Goal: Task Accomplishment & Management: Use online tool/utility

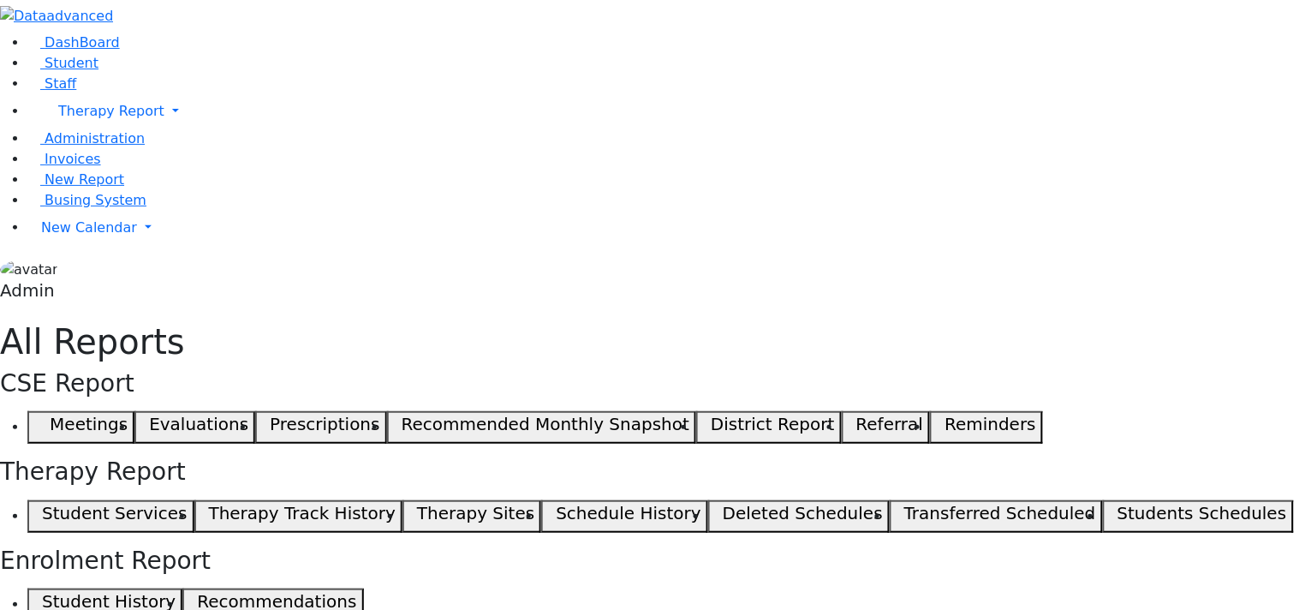
checkbox input "true"
click at [83, 146] on span "Administration" at bounding box center [95, 138] width 100 height 16
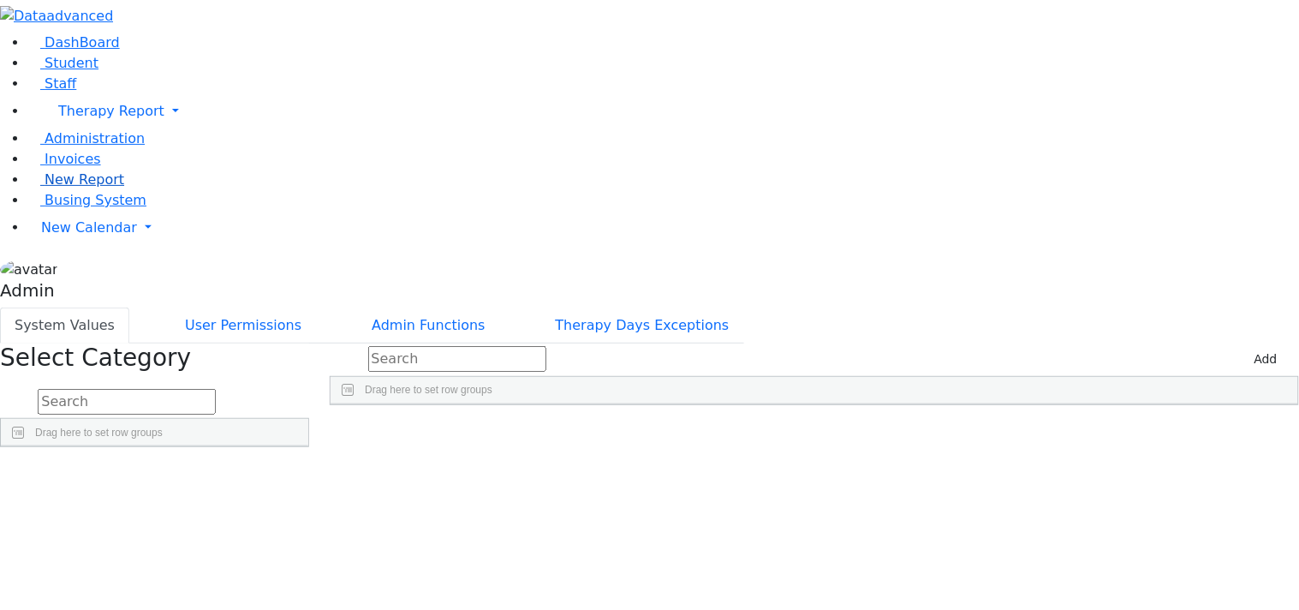
click at [90, 188] on span "New Report" at bounding box center [85, 179] width 80 height 16
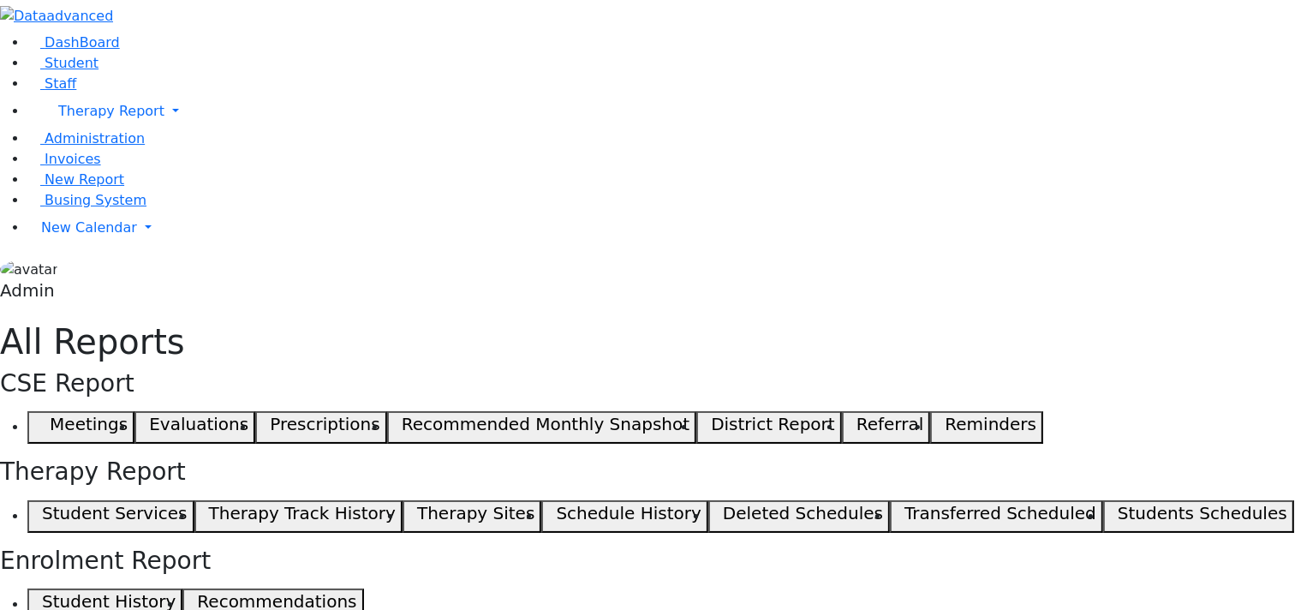
click at [187, 503] on h5 "Student Services" at bounding box center [114, 513] width 145 height 21
select select "landscape"
type input "12"
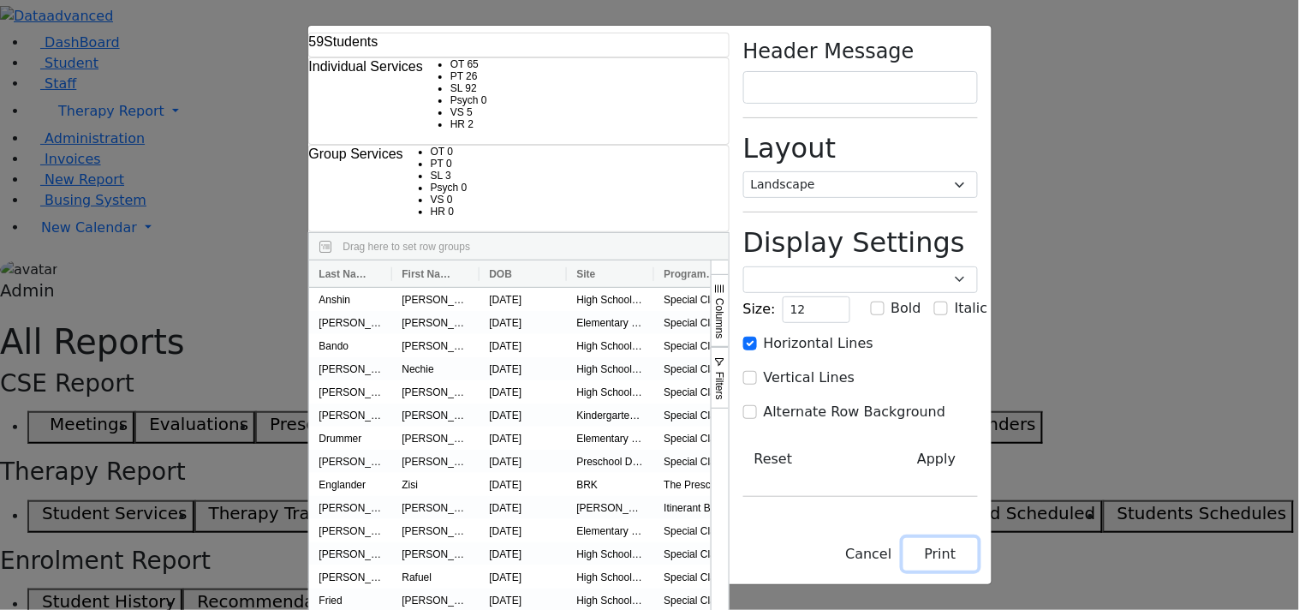
click at [978, 565] on button "Print" at bounding box center [940, 554] width 75 height 33
click at [978, 171] on select "Portrait Landscape" at bounding box center [860, 184] width 235 height 27
click at [874, 171] on select "Portrait Landscape" at bounding box center [860, 184] width 235 height 27
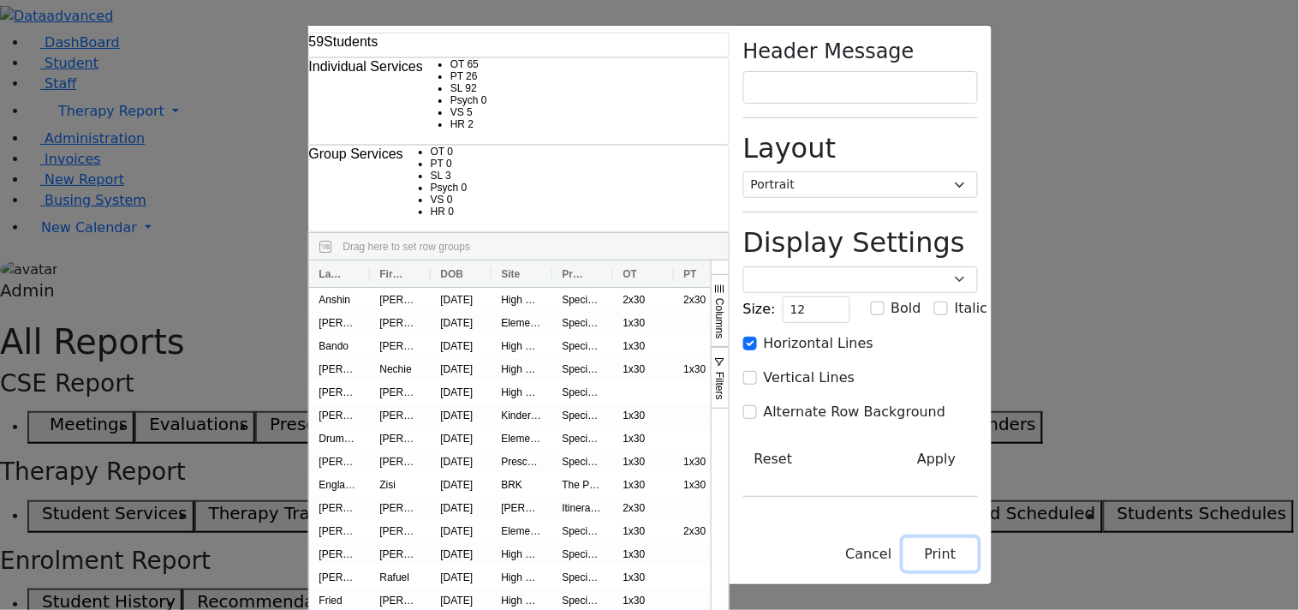
click at [978, 557] on button "Print" at bounding box center [940, 554] width 75 height 33
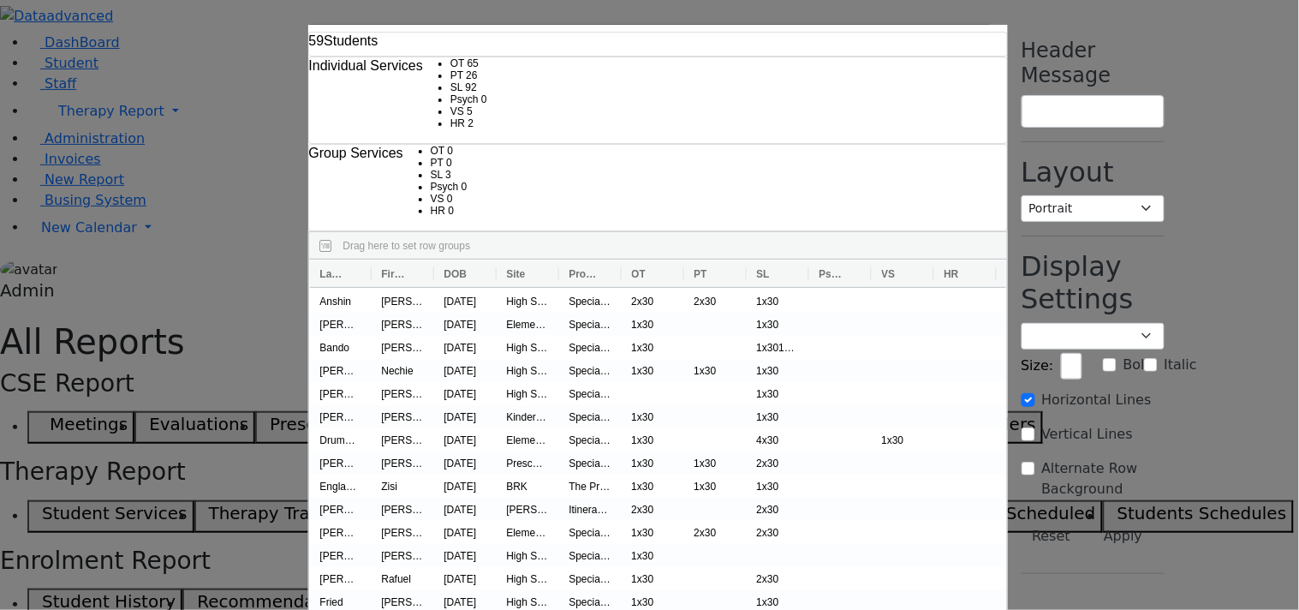
select select "landscape"
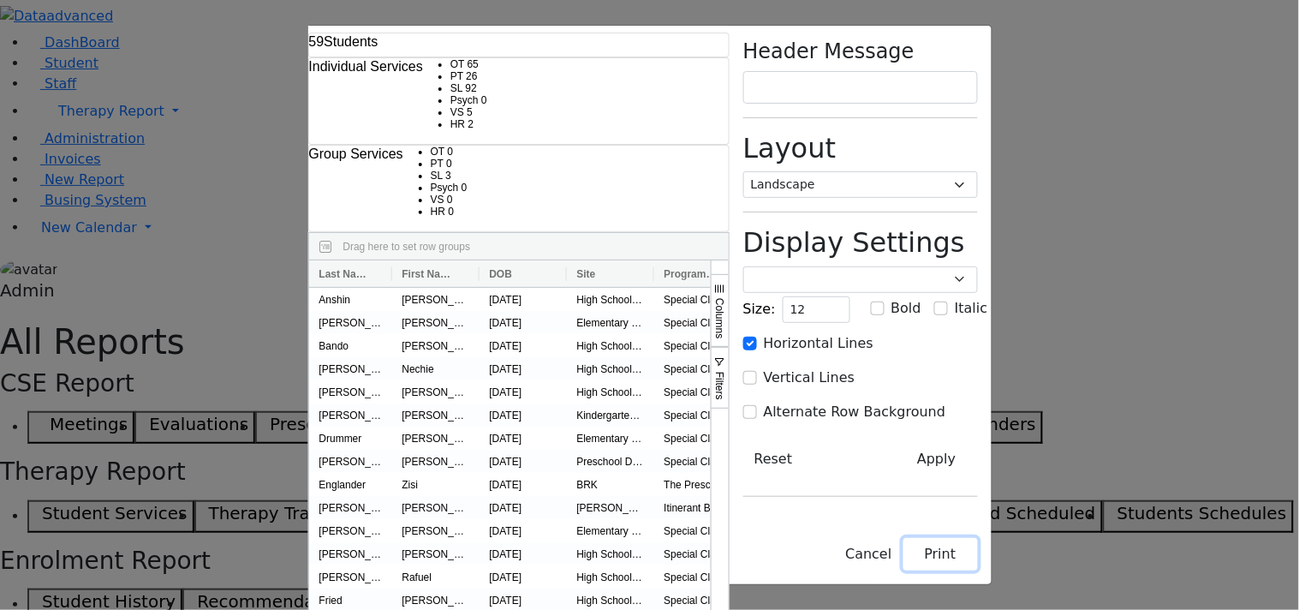
click at [978, 562] on button "Print" at bounding box center [940, 554] width 75 height 33
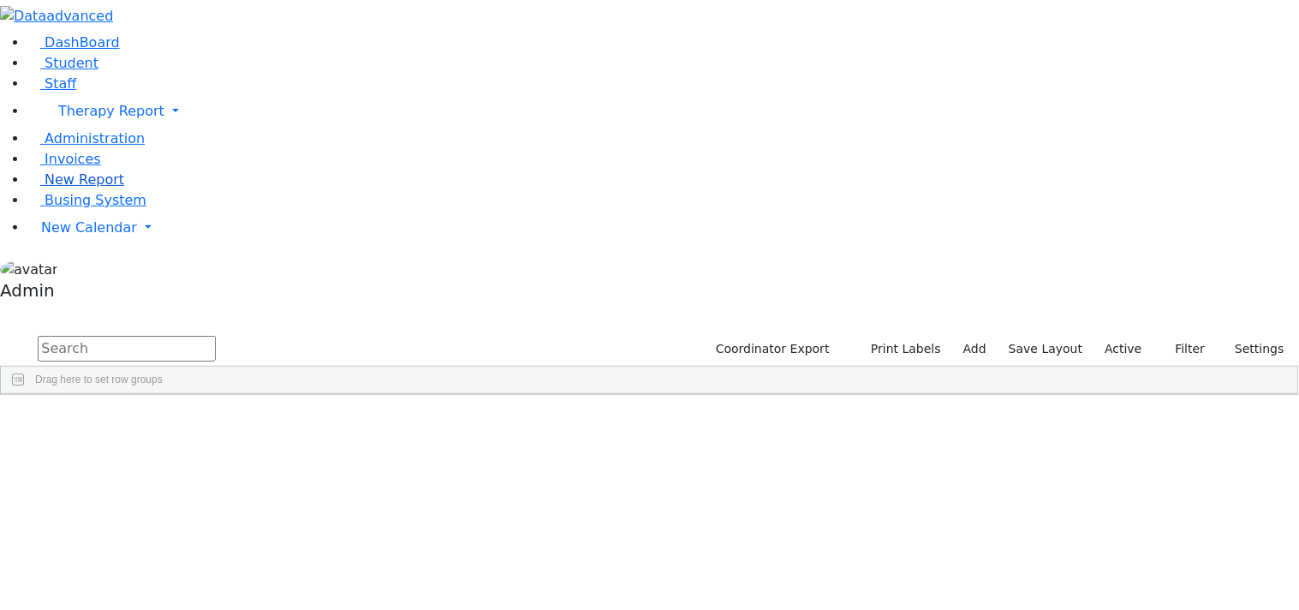
click at [81, 188] on span "New Report" at bounding box center [85, 179] width 80 height 16
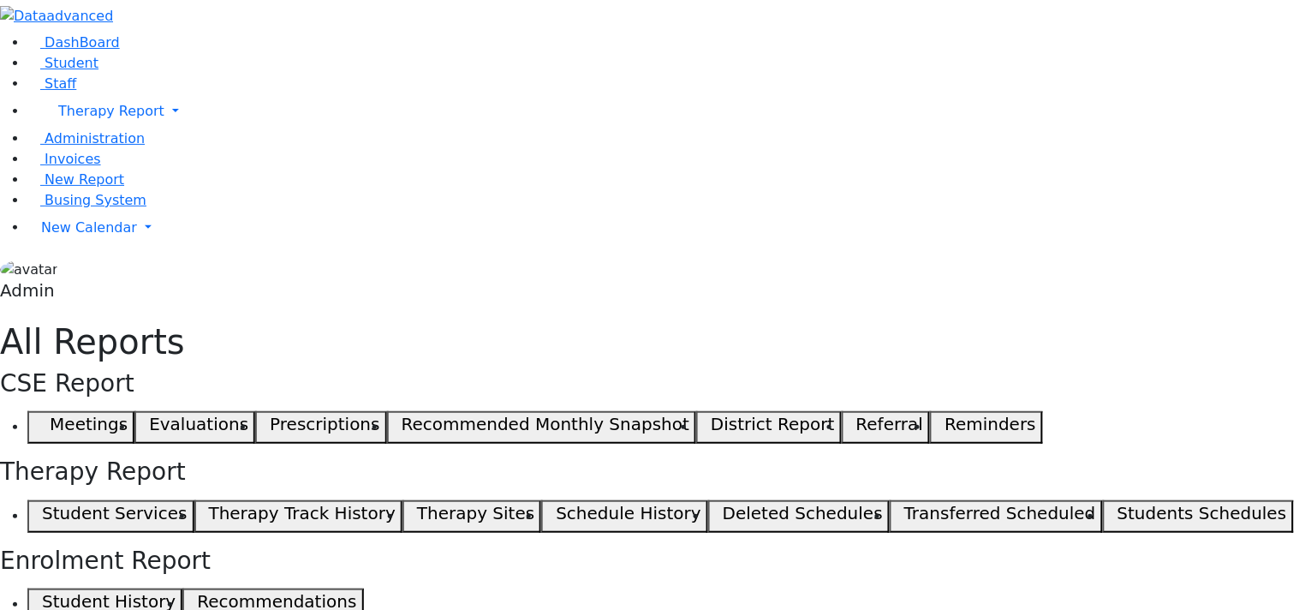
select select "landscape"
type input "12"
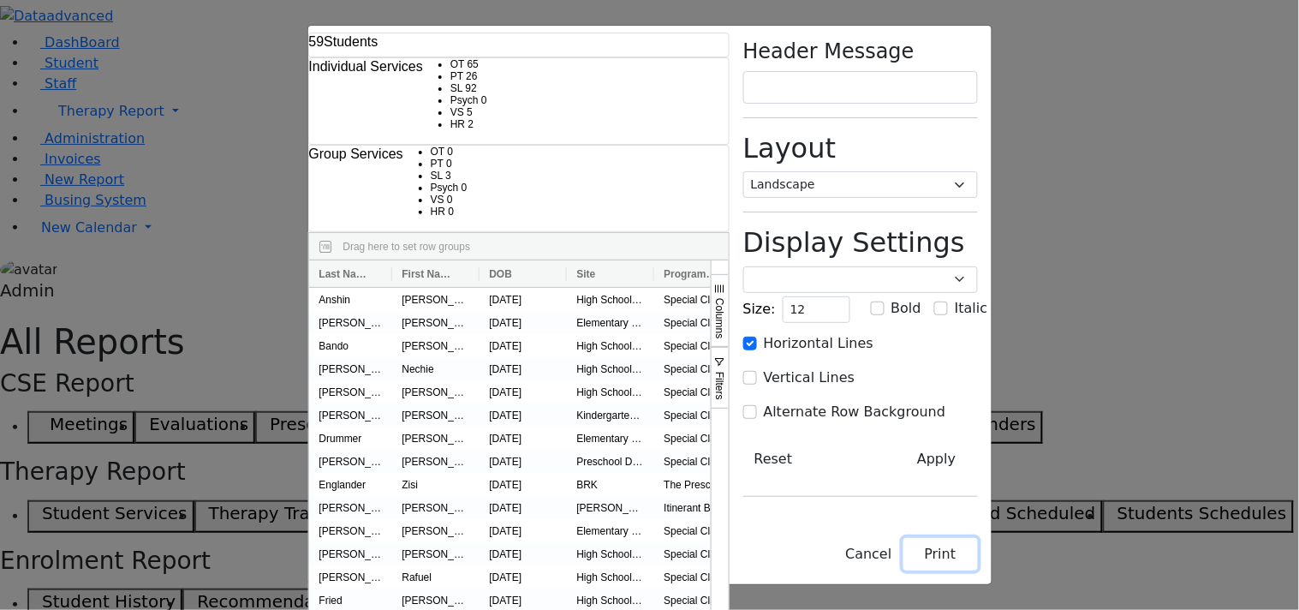
click at [978, 569] on button "Print" at bounding box center [940, 554] width 75 height 33
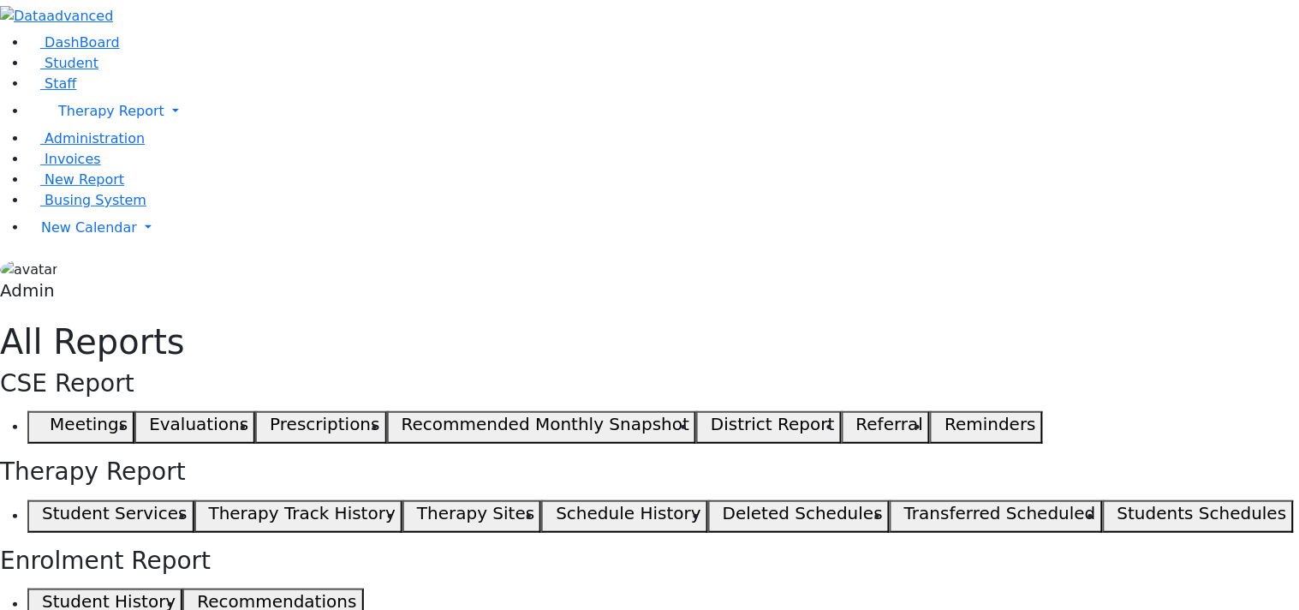
select select "landscape"
type input "12"
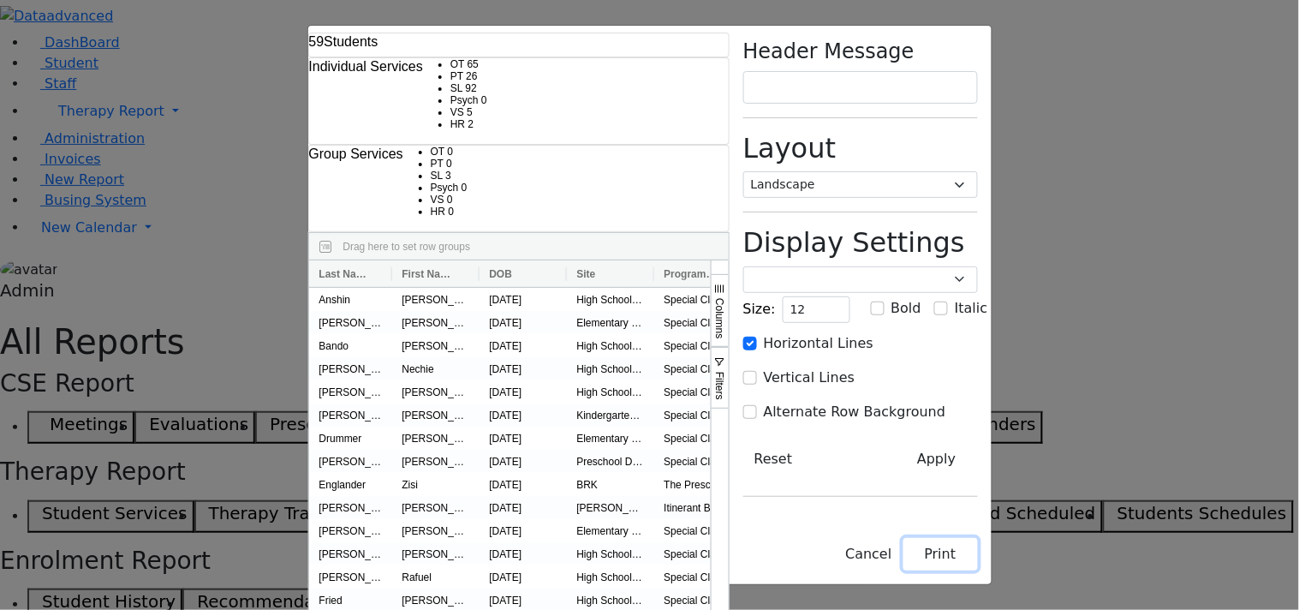
click at [978, 560] on button "Print" at bounding box center [940, 554] width 75 height 33
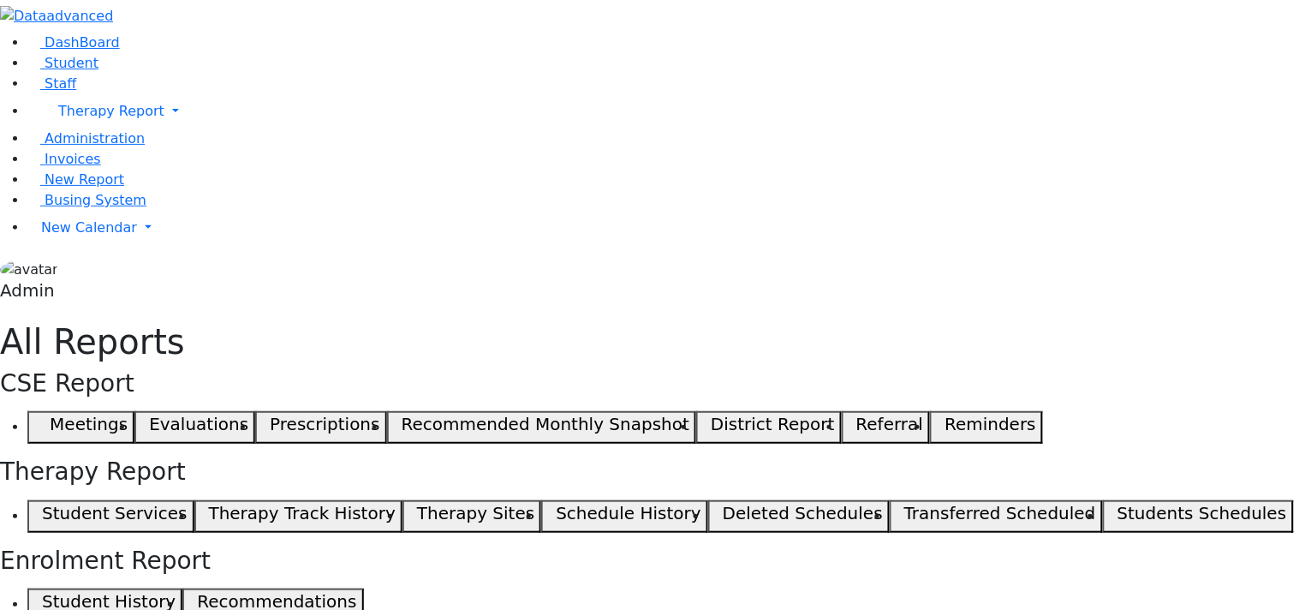
select select "landscape"
type input "12"
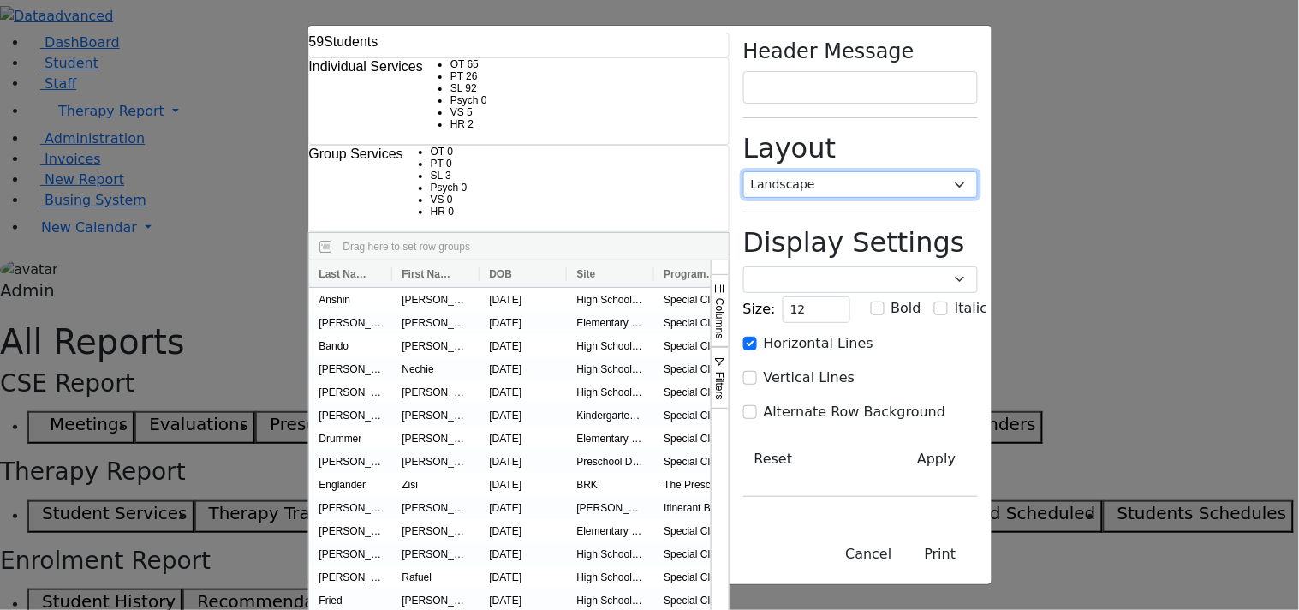
click at [978, 171] on select "Portrait Landscape" at bounding box center [860, 184] width 235 height 27
select select "portrait"
click at [874, 171] on select "Portrait Landscape" at bounding box center [860, 184] width 235 height 27
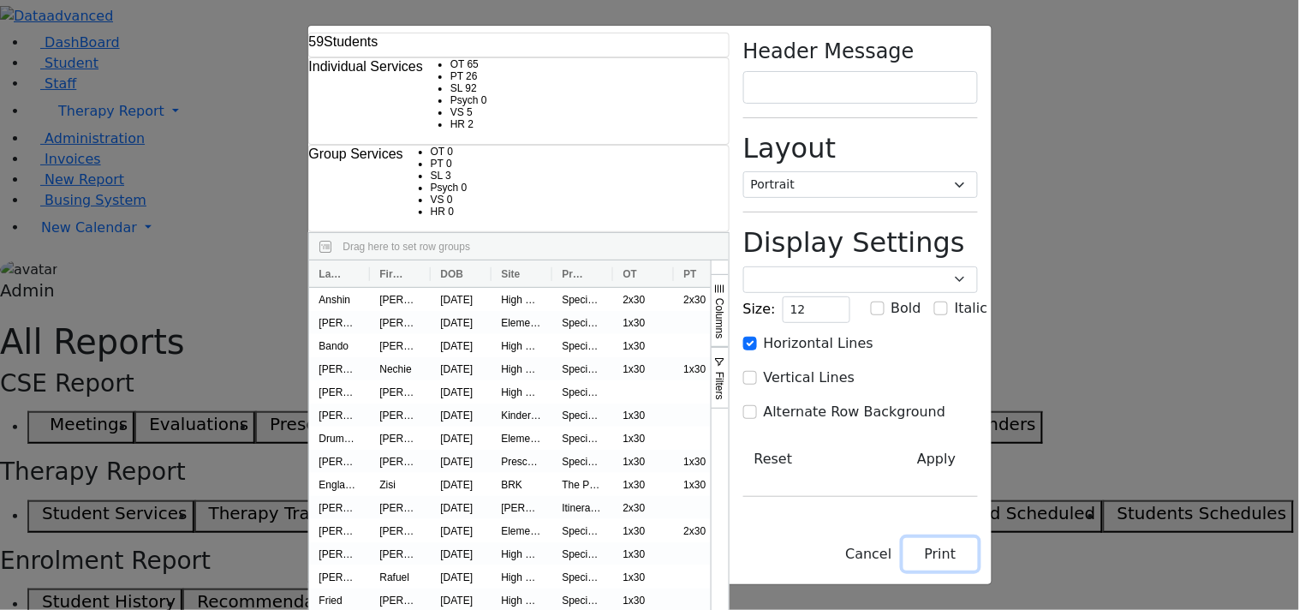
click at [978, 560] on button "Print" at bounding box center [940, 554] width 75 height 33
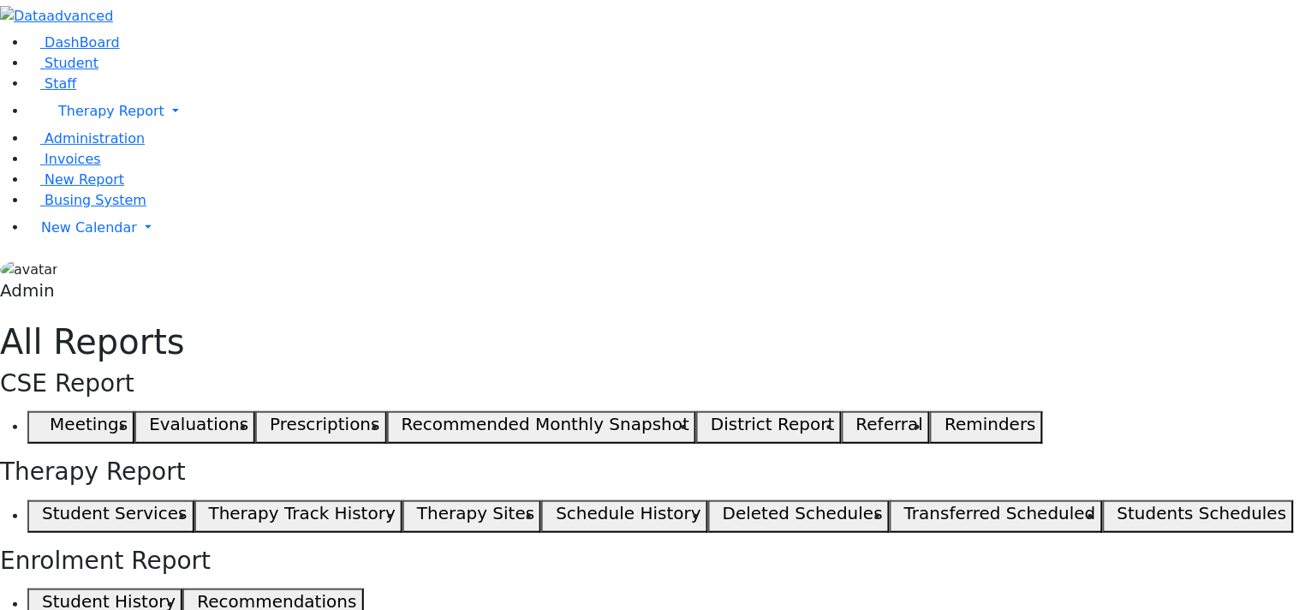
select select "landscape"
type input "12"
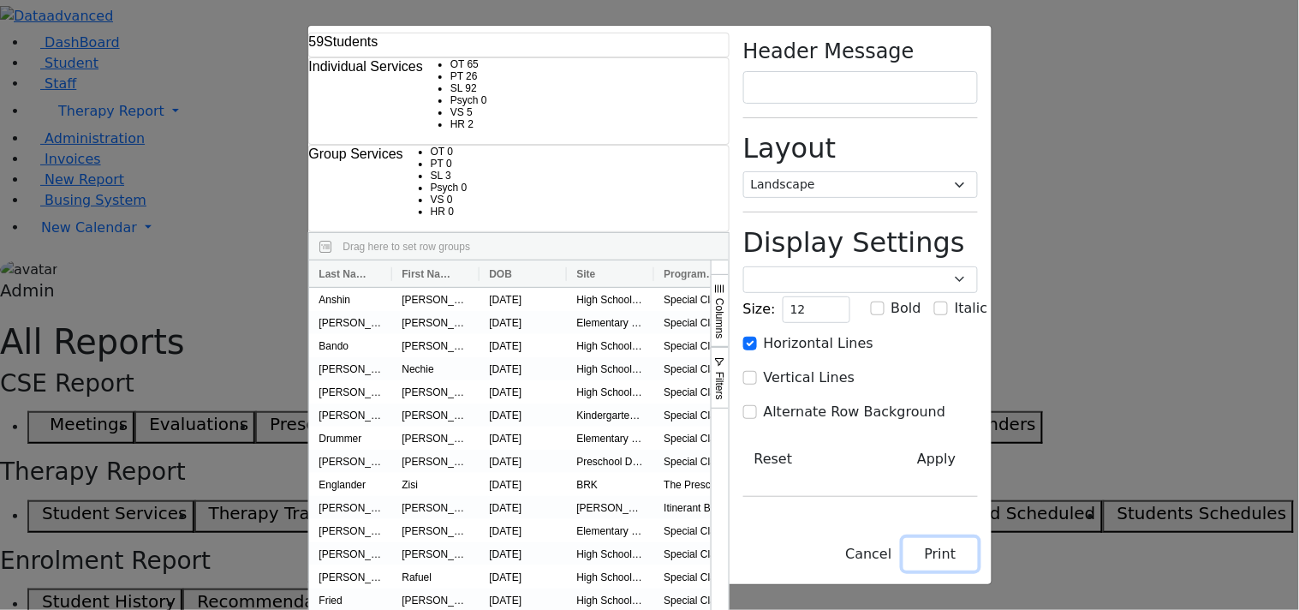
drag, startPoint x: 1227, startPoint y: 560, endPoint x: 1222, endPoint y: 574, distance: 14.6
click at [978, 570] on button "Print" at bounding box center [940, 554] width 75 height 33
